Goal: Complete application form

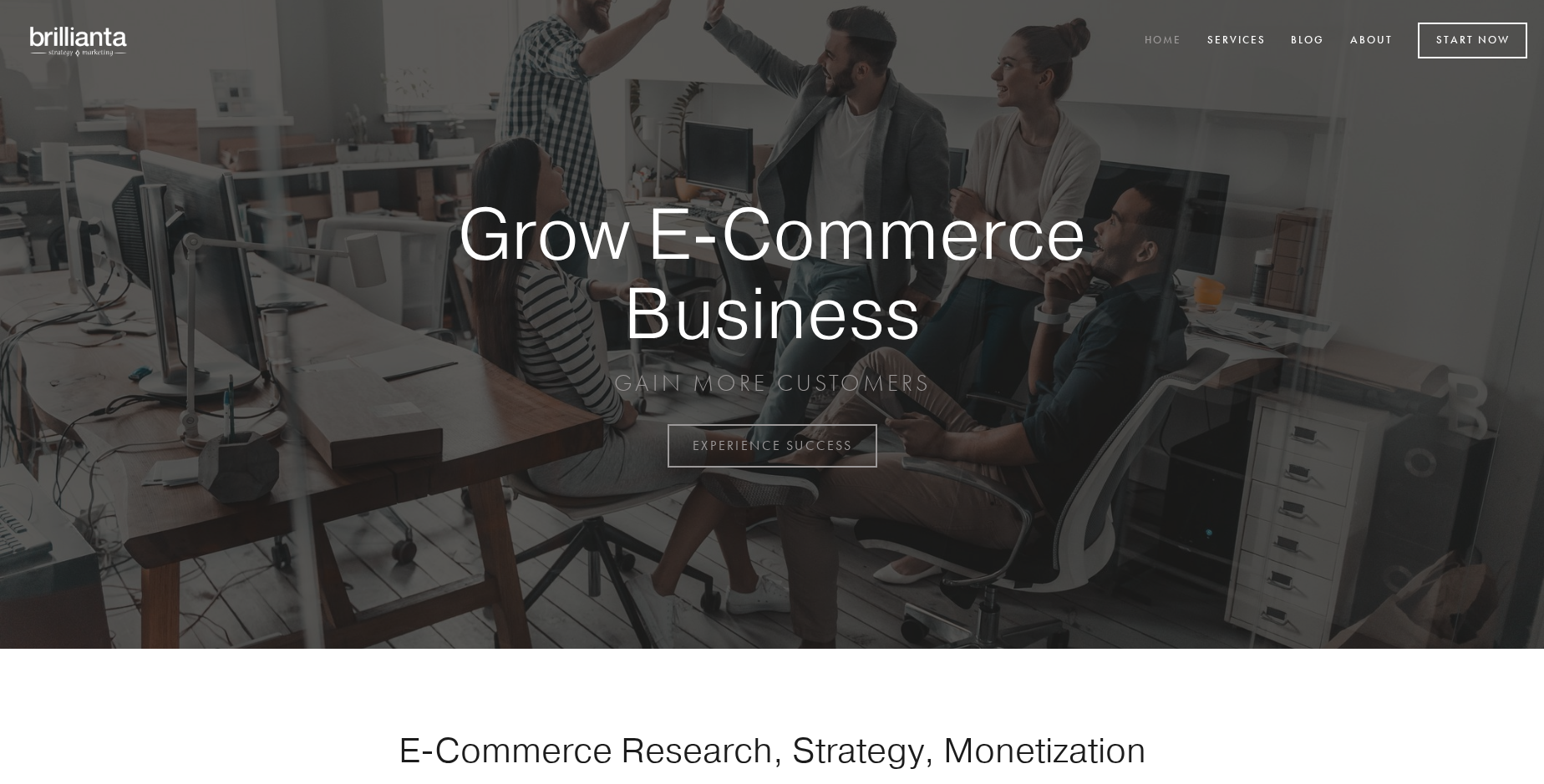
scroll to position [4378, 0]
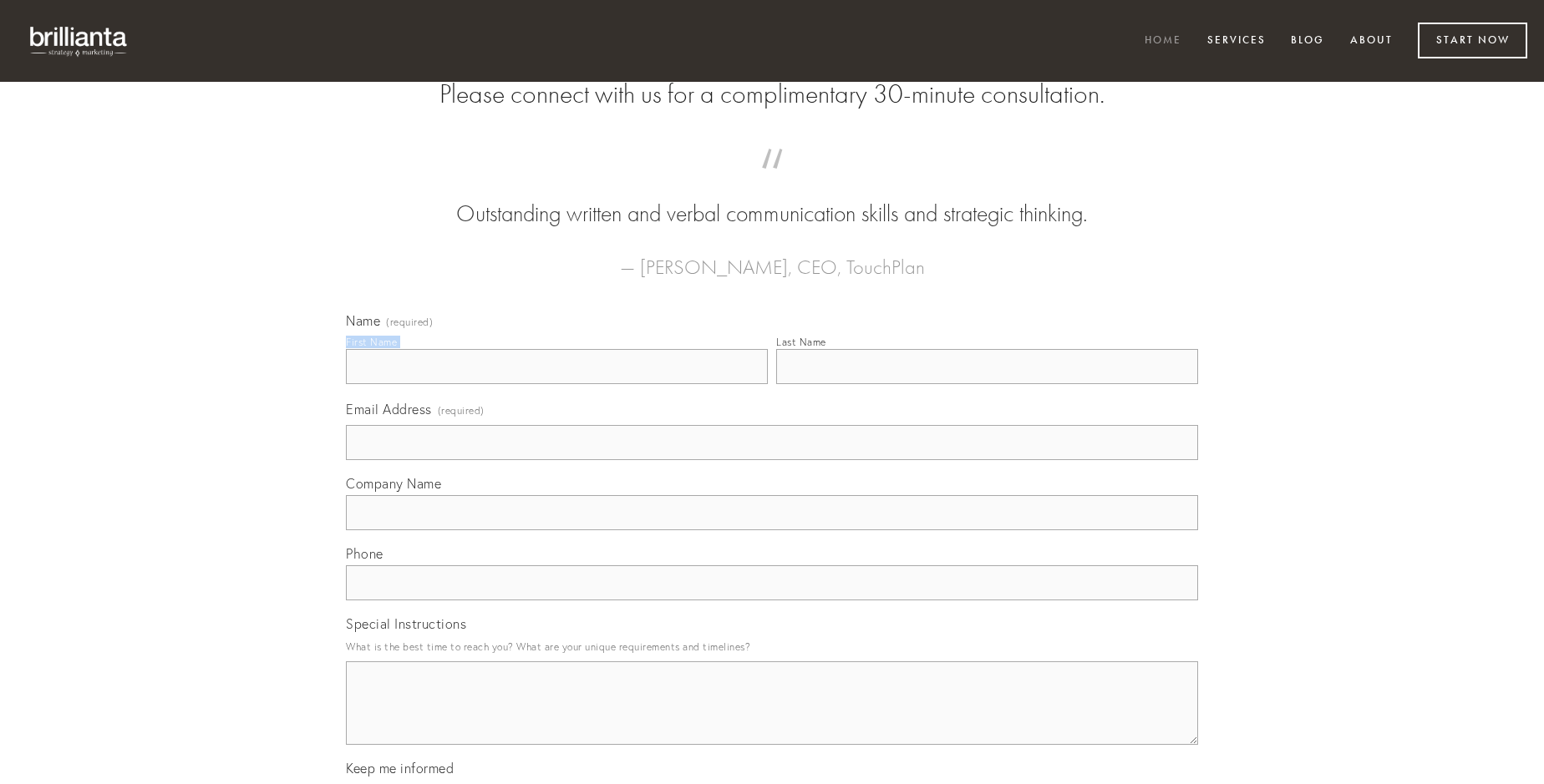
type input "[PERSON_NAME] DDS"
click at [987, 385] on input "Last Name" at bounding box center [987, 367] width 422 height 35
type input "[PERSON_NAME] DDS"
click at [772, 460] on input "Email Address (required)" at bounding box center [772, 443] width 852 height 35
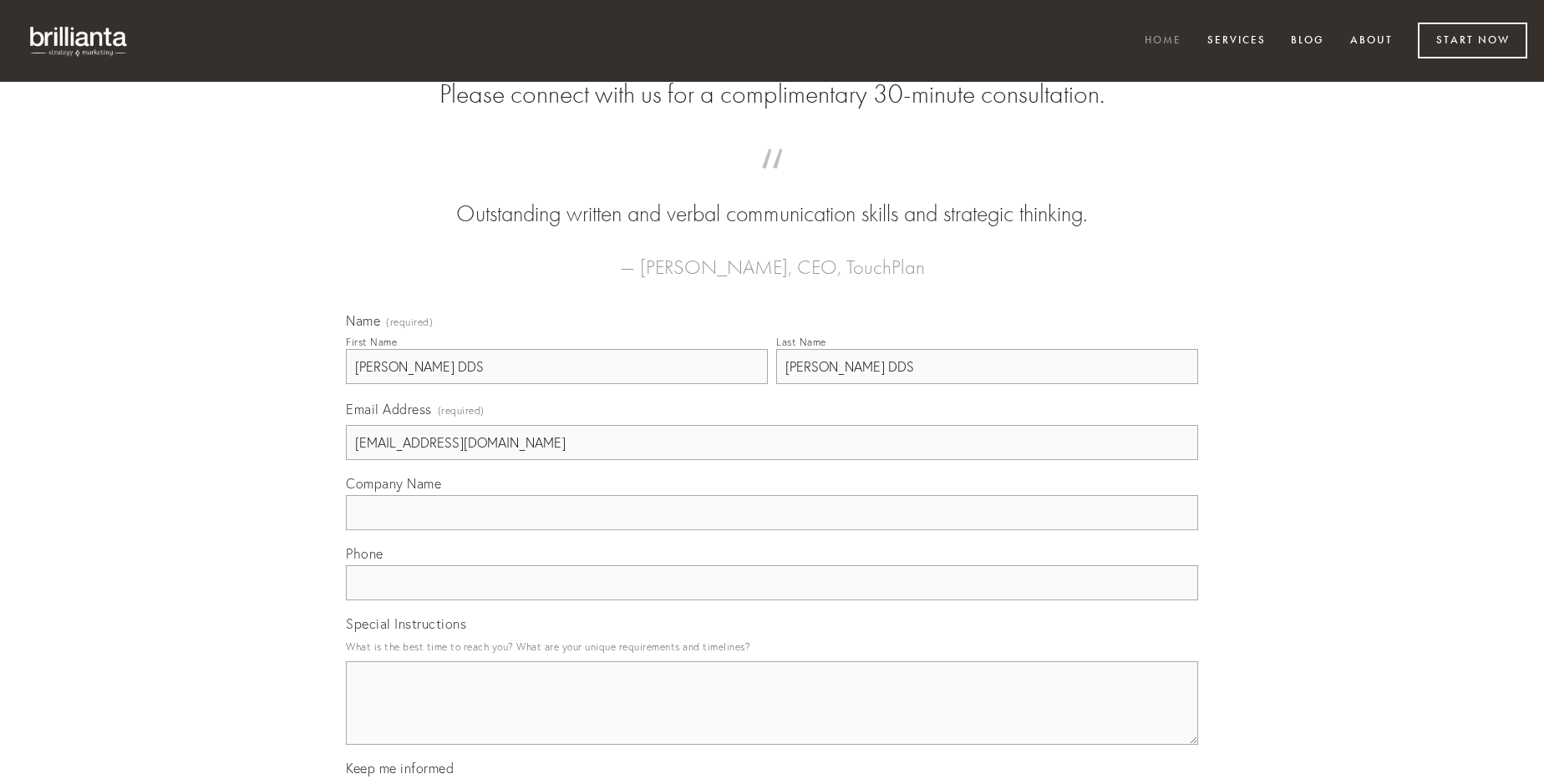
type input "[EMAIL_ADDRESS][DOMAIN_NAME]"
click at [772, 531] on input "Company Name" at bounding box center [772, 513] width 852 height 35
type input "demo"
click at [772, 600] on input "text" at bounding box center [772, 583] width 852 height 35
click at [772, 718] on textarea "Special Instructions" at bounding box center [772, 703] width 852 height 84
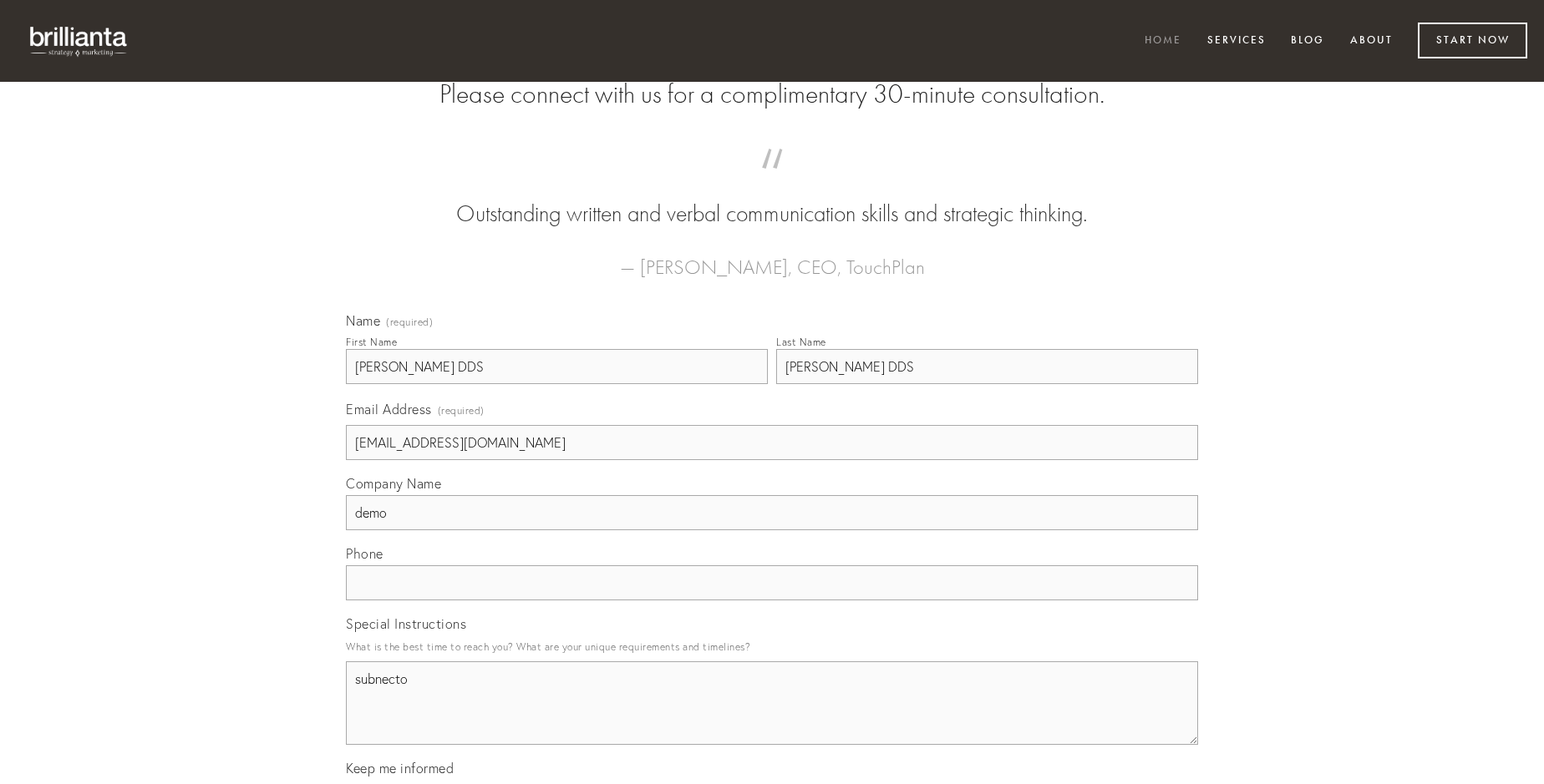
type textarea "subnecto"
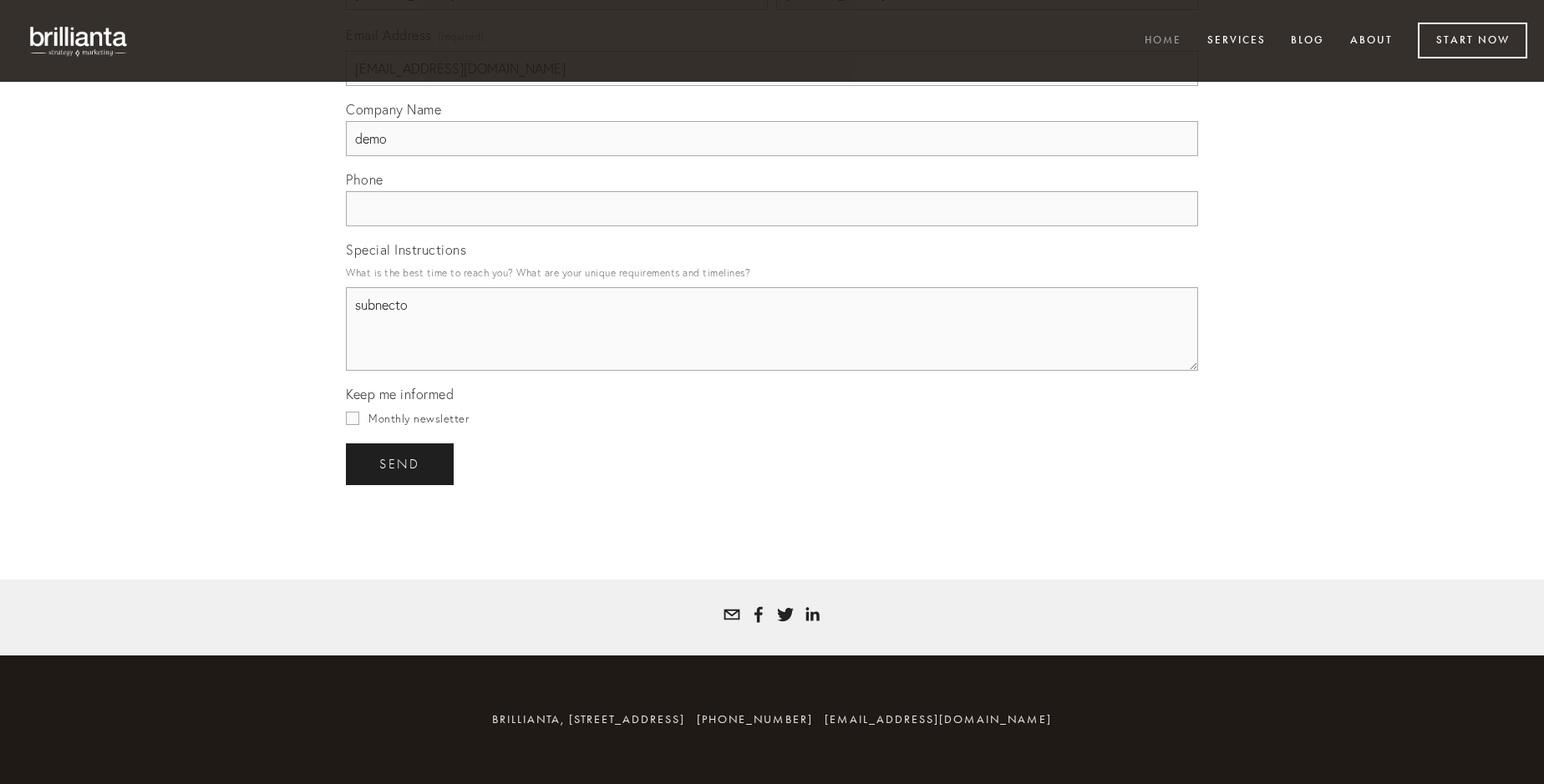
click at [401, 464] on span "send" at bounding box center [400, 464] width 41 height 15
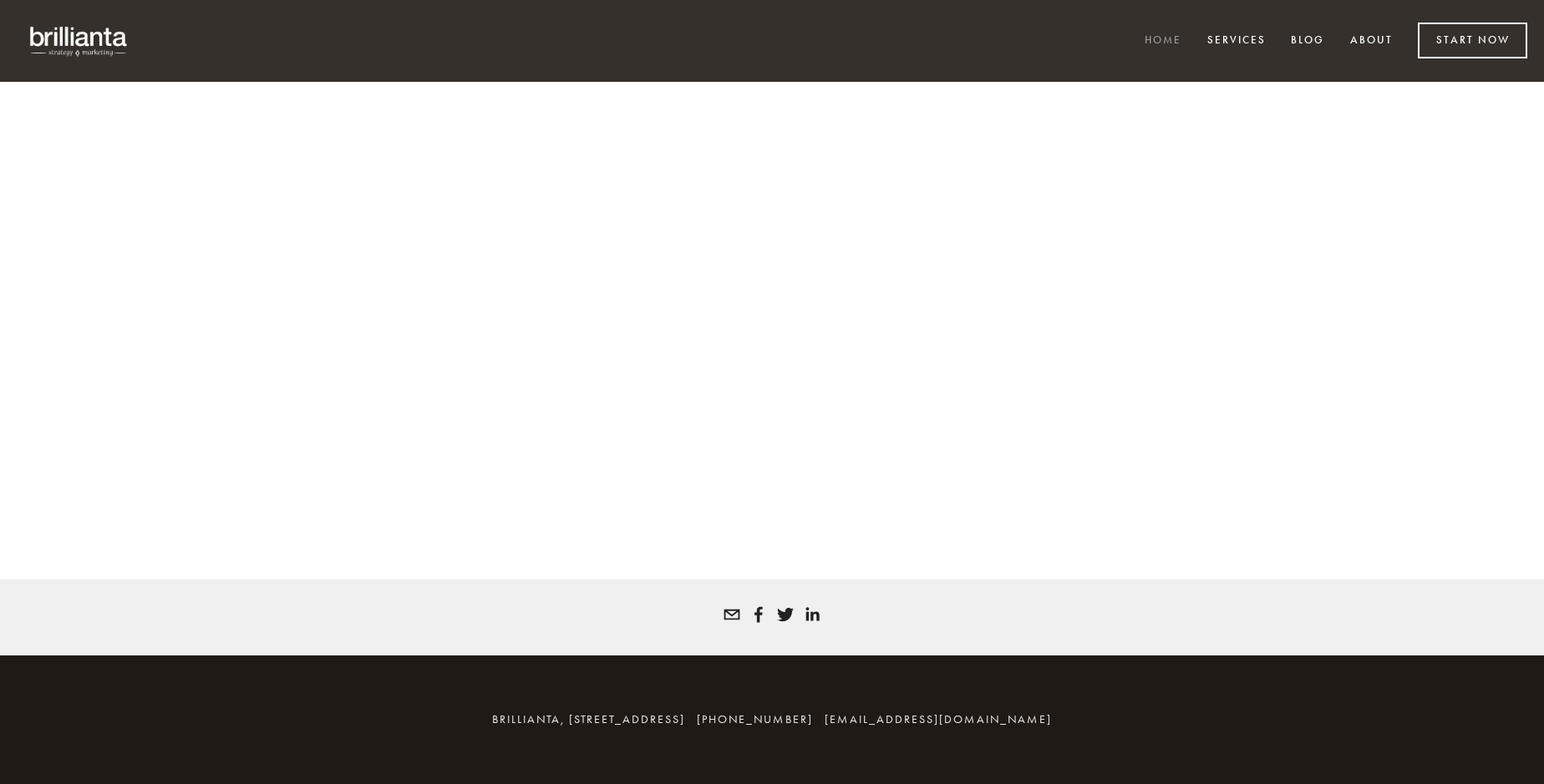
scroll to position [4356, 0]
